Goal: Use online tool/utility: Utilize a website feature to perform a specific function

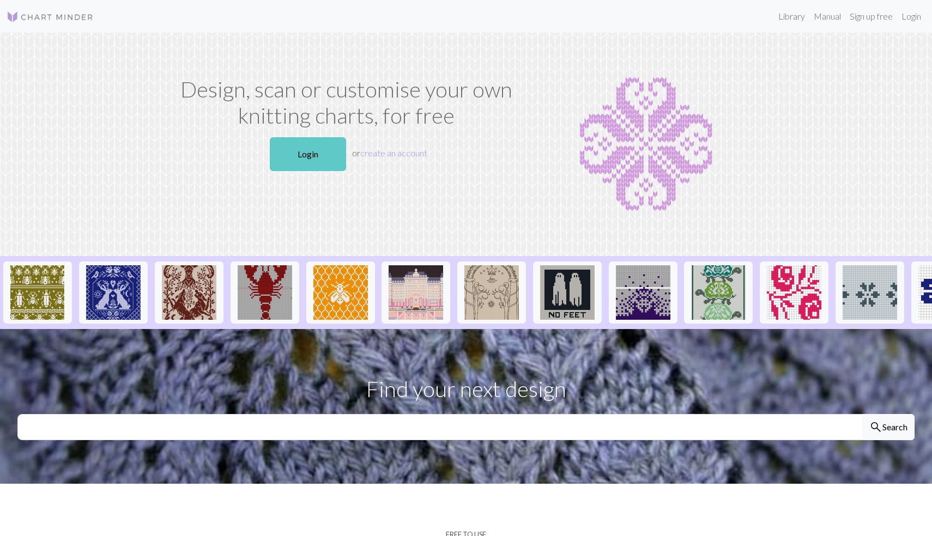
click at [307, 158] on link "Login" at bounding box center [308, 154] width 76 height 34
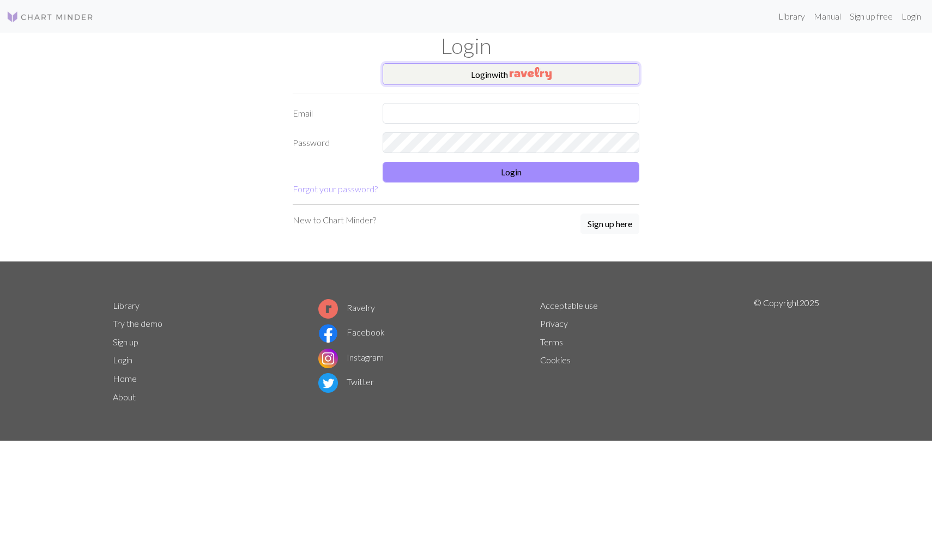
click at [436, 76] on button "Login with" at bounding box center [510, 74] width 257 height 22
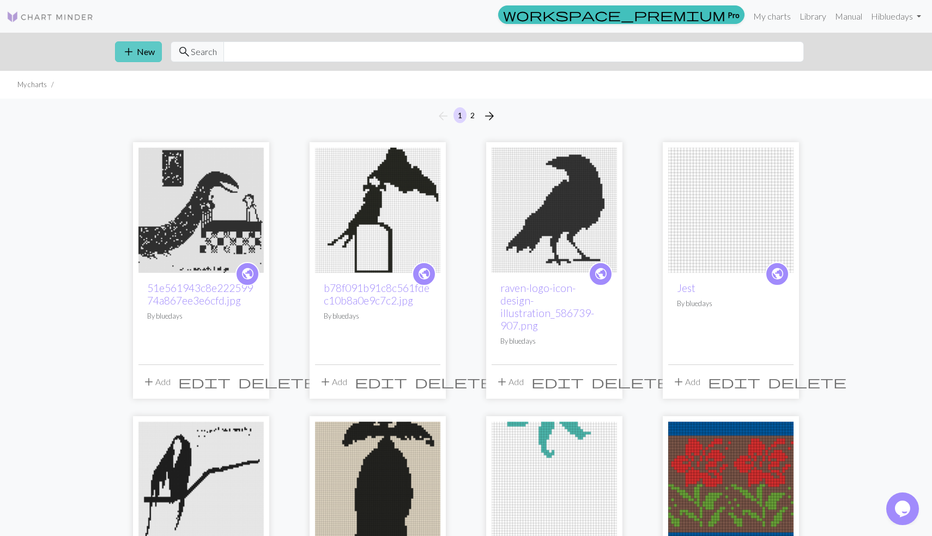
click at [136, 54] on button "add New" at bounding box center [138, 51] width 47 height 21
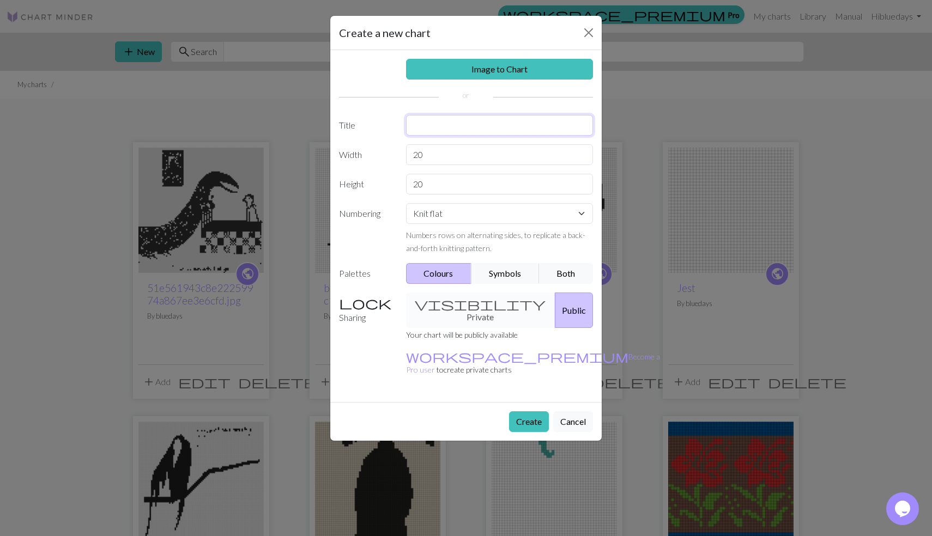
click at [445, 123] on input "text" at bounding box center [499, 125] width 187 height 21
type input "The Keep"
click at [443, 155] on input "20" at bounding box center [499, 154] width 187 height 21
type input "2"
type input "40"
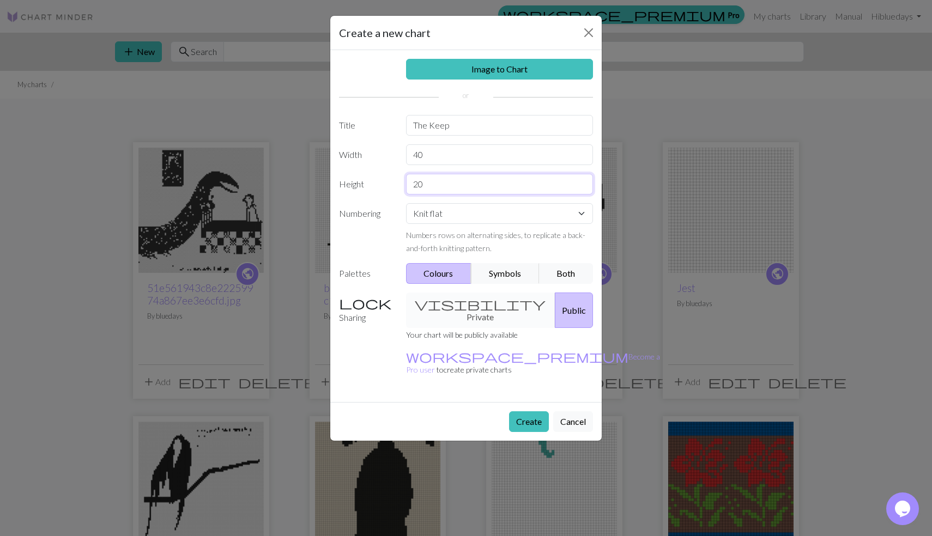
click at [433, 192] on input "20" at bounding box center [499, 184] width 187 height 21
click at [419, 186] on input "20" at bounding box center [499, 184] width 187 height 21
drag, startPoint x: 431, startPoint y: 185, endPoint x: 401, endPoint y: 185, distance: 30.5
click at [406, 185] on input "20" at bounding box center [499, 184] width 187 height 21
type input "40"
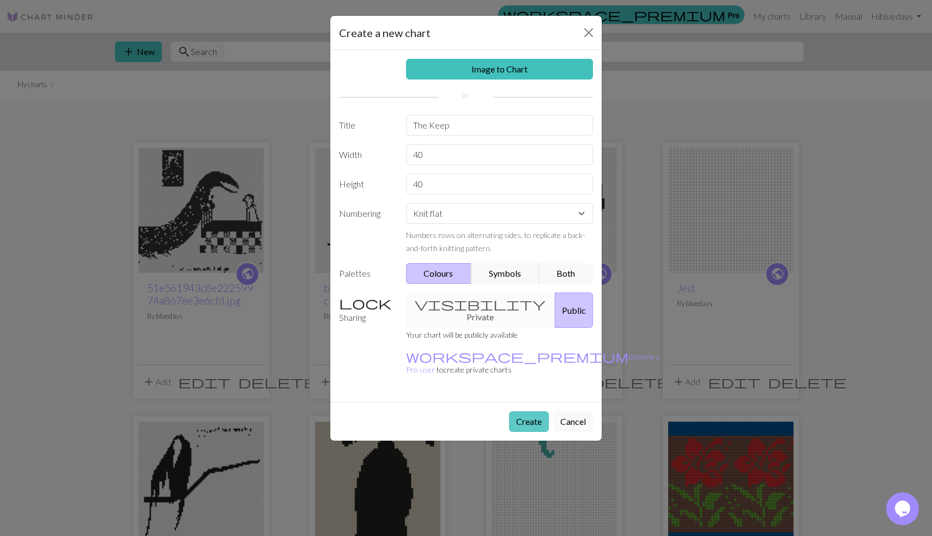
click at [534, 411] on button "Create" at bounding box center [529, 421] width 40 height 21
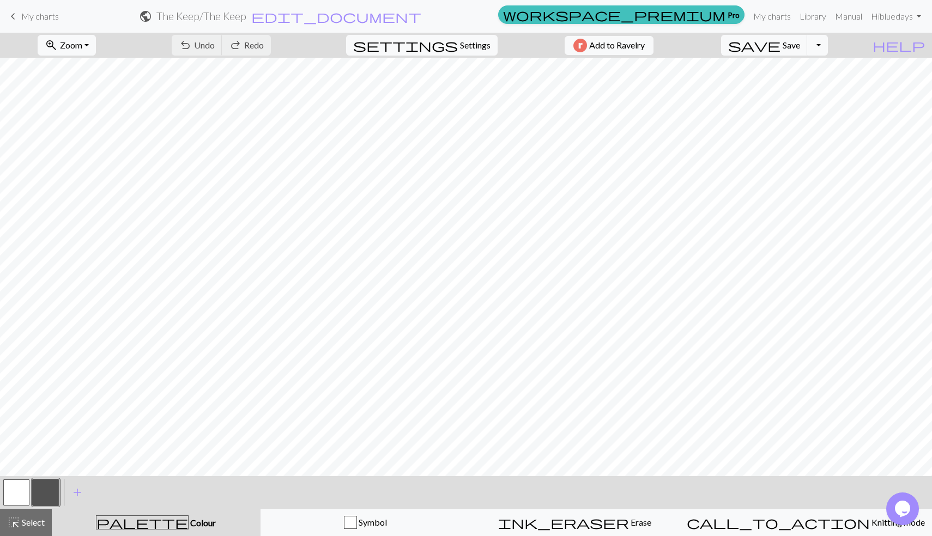
scroll to position [66, 0]
click at [82, 492] on span "add" at bounding box center [77, 492] width 13 height 15
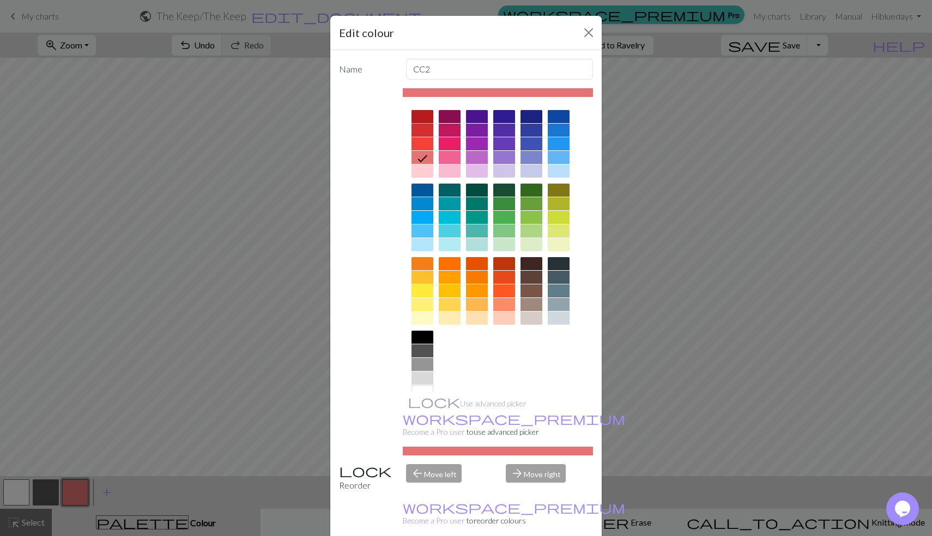
click at [421, 118] on div at bounding box center [422, 116] width 22 height 13
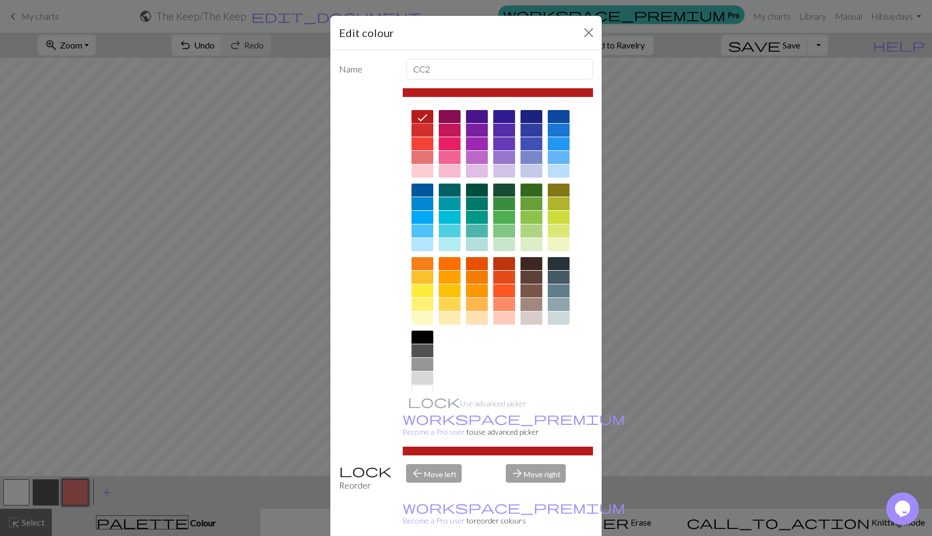
click at [421, 134] on div at bounding box center [422, 130] width 22 height 13
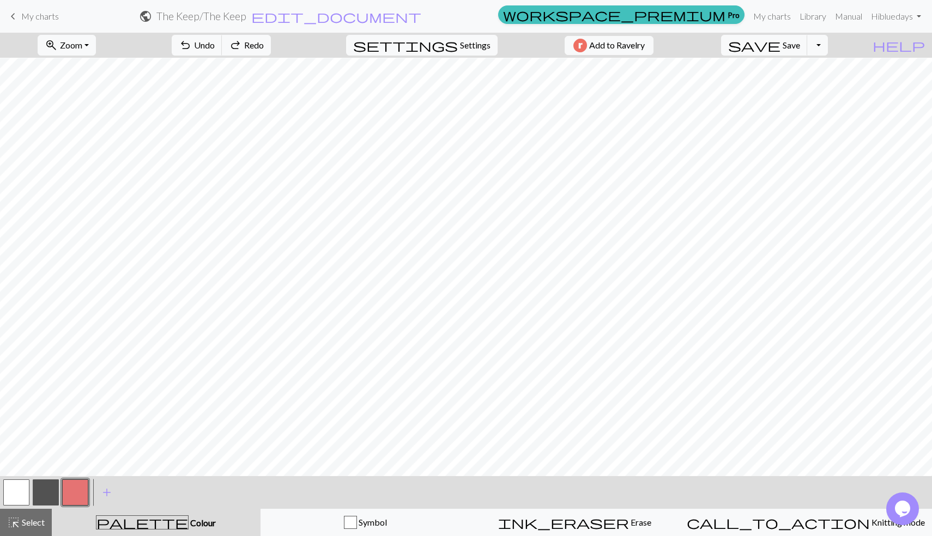
click at [86, 498] on button "button" at bounding box center [75, 492] width 26 height 26
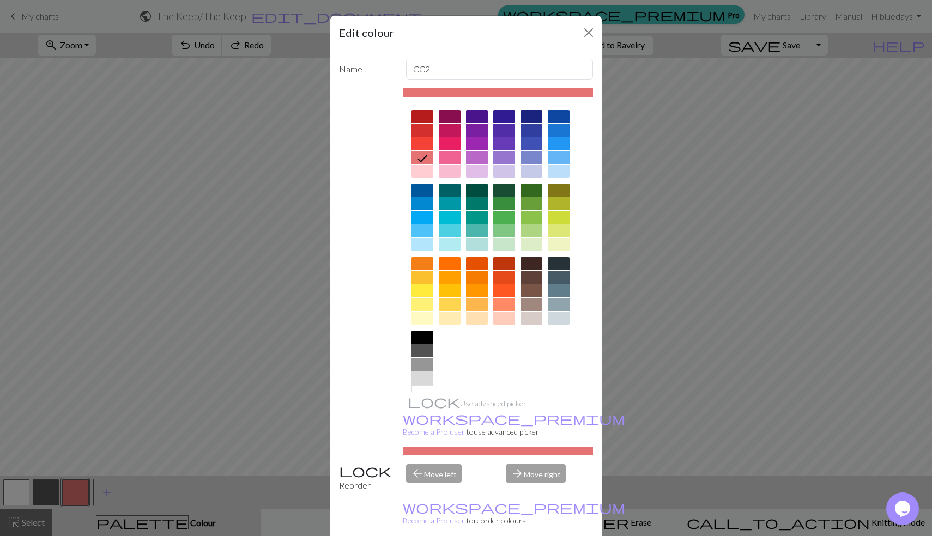
click at [429, 117] on div at bounding box center [422, 116] width 22 height 13
